Goal: Obtain resource: Obtain resource

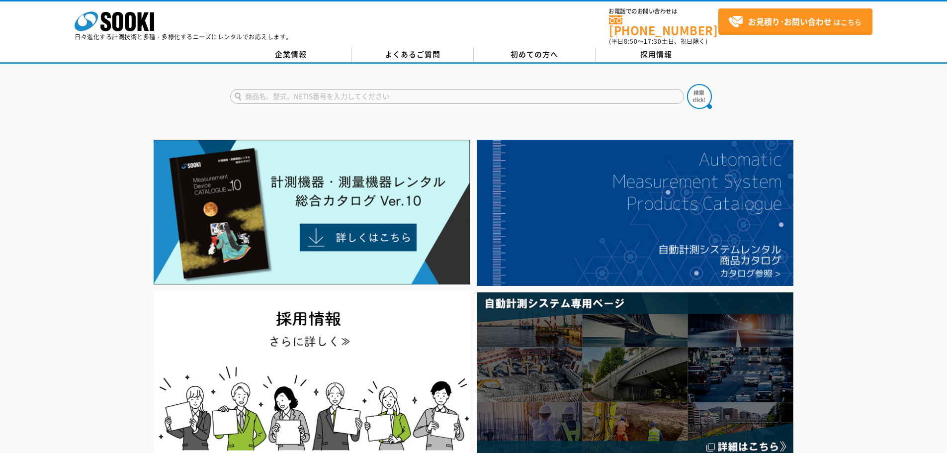
click at [274, 92] on input "text" at bounding box center [457, 96] width 454 height 15
type input "NC-1000"
click at [695, 89] on img at bounding box center [699, 96] width 25 height 25
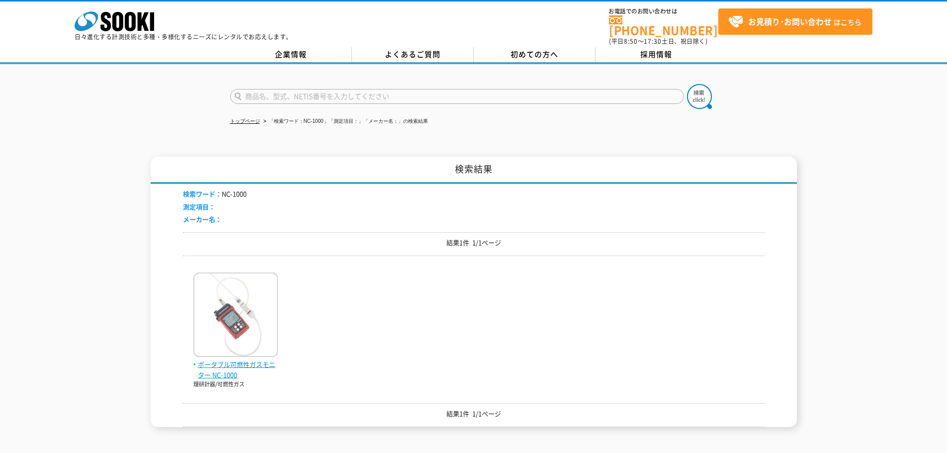
click at [232, 309] on img at bounding box center [235, 315] width 84 height 87
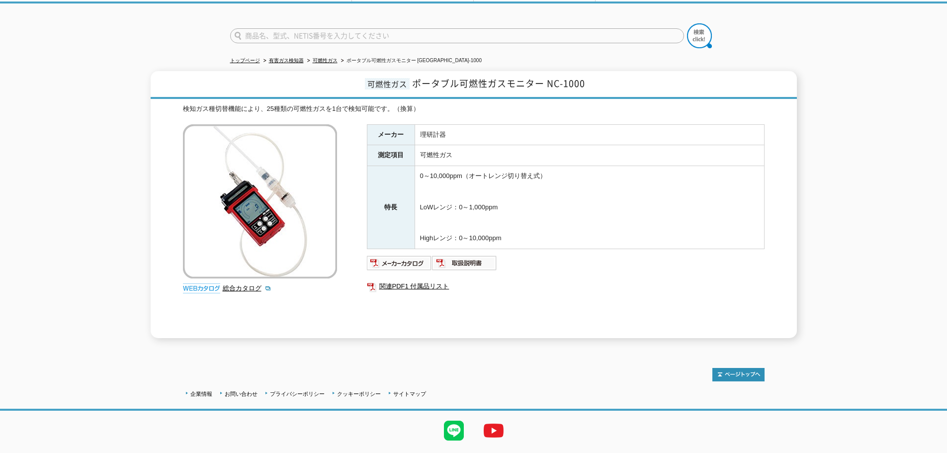
scroll to position [62, 0]
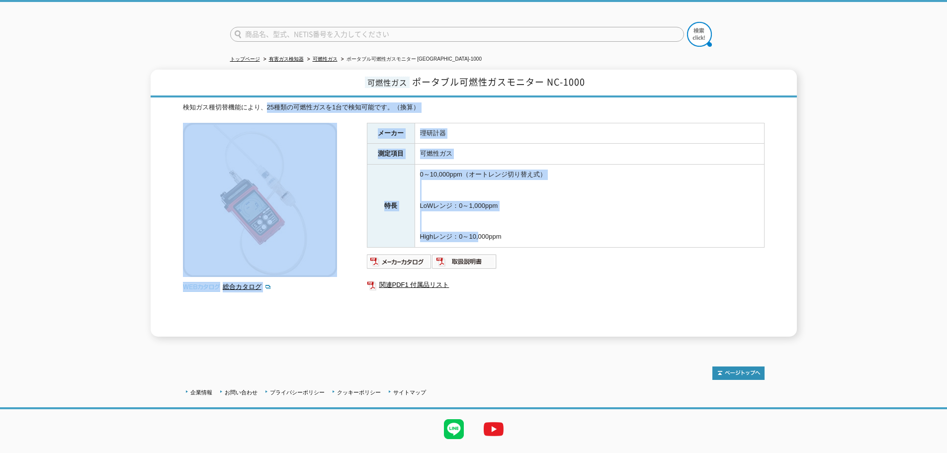
drag, startPoint x: 264, startPoint y: 100, endPoint x: 477, endPoint y: 234, distance: 251.7
click at [477, 234] on div "検知ガス種切替機能により、25種類の可燃性ガスを1台で検知可能です。（換算） 総合カタログ メーカー 理研計器 測定項目 可燃性ガス 特長 0～10,000p…" at bounding box center [473, 219] width 581 height 234
click at [477, 234] on td "0～10,000ppm（オートレンジ切り替え式） LoWレンジ：0～1,000ppm Highレンジ：0～10,000ppm" at bounding box center [589, 206] width 349 height 83
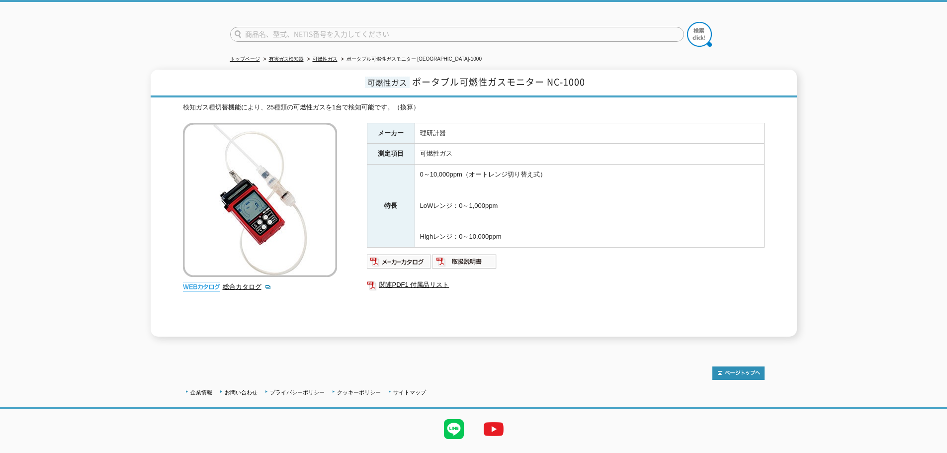
scroll to position [81, 0]
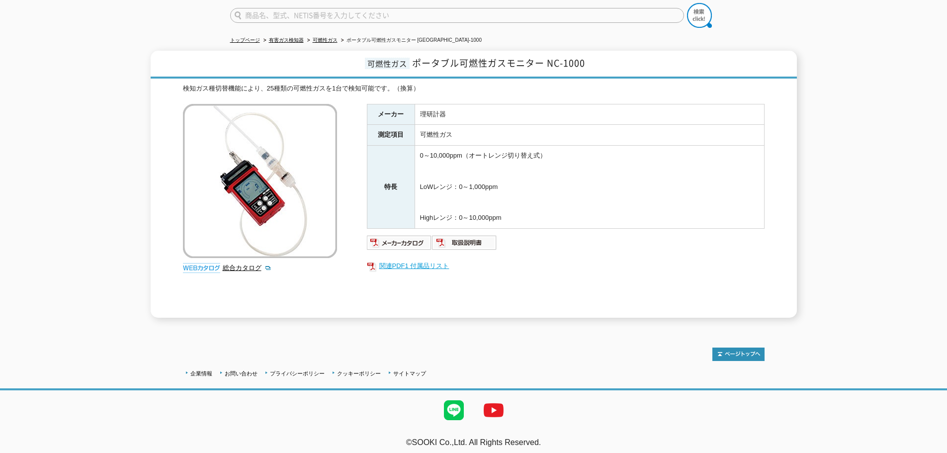
click at [411, 261] on link "関連PDF1 付属品リスト" at bounding box center [566, 265] width 398 height 13
click at [406, 239] on img at bounding box center [399, 243] width 65 height 16
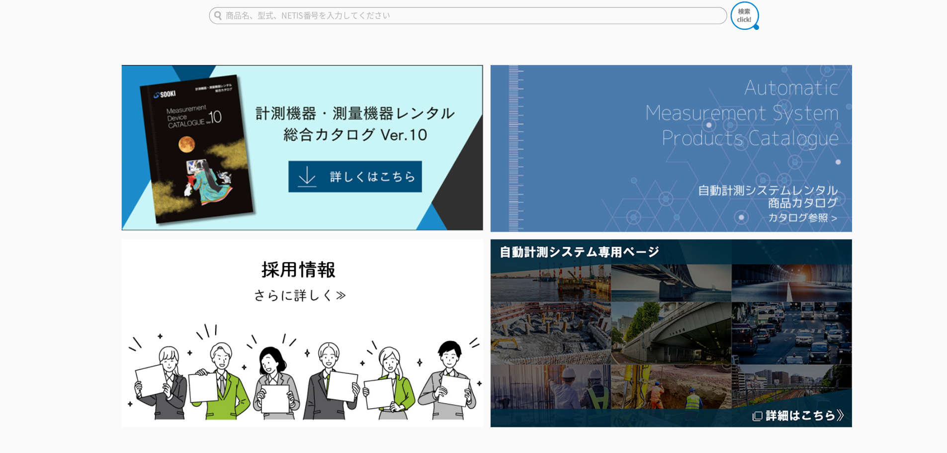
scroll to position [29, 0]
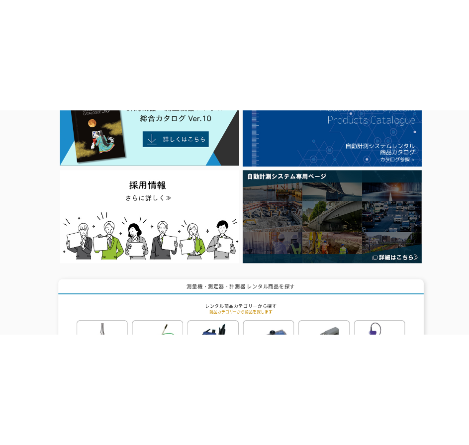
scroll to position [0, 0]
